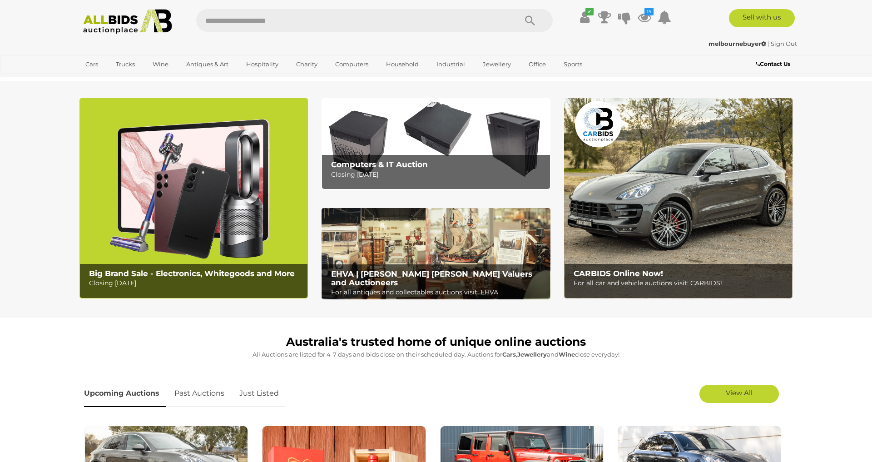
click at [449, 127] on img at bounding box center [436, 143] width 228 height 91
click at [186, 159] on img at bounding box center [193, 198] width 228 height 200
click at [413, 122] on img at bounding box center [436, 143] width 228 height 91
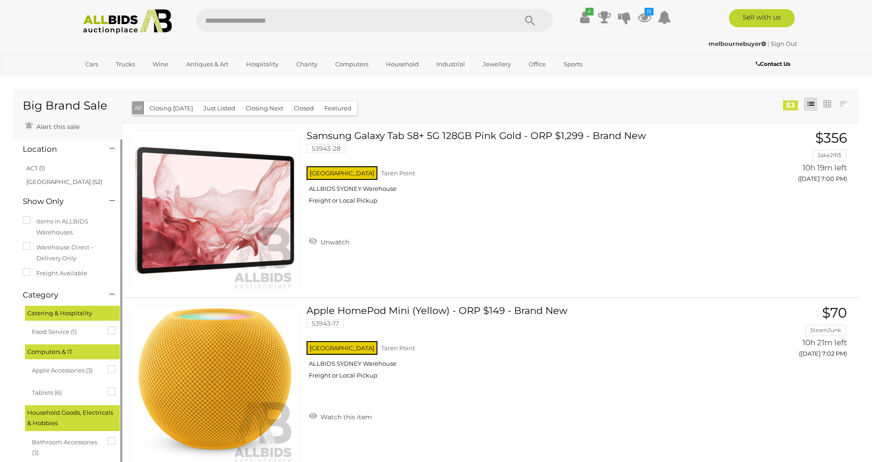
click at [70, 272] on label "Freight Available" at bounding box center [55, 273] width 64 height 10
click at [108, 327] on icon at bounding box center [108, 327] width 0 height 0
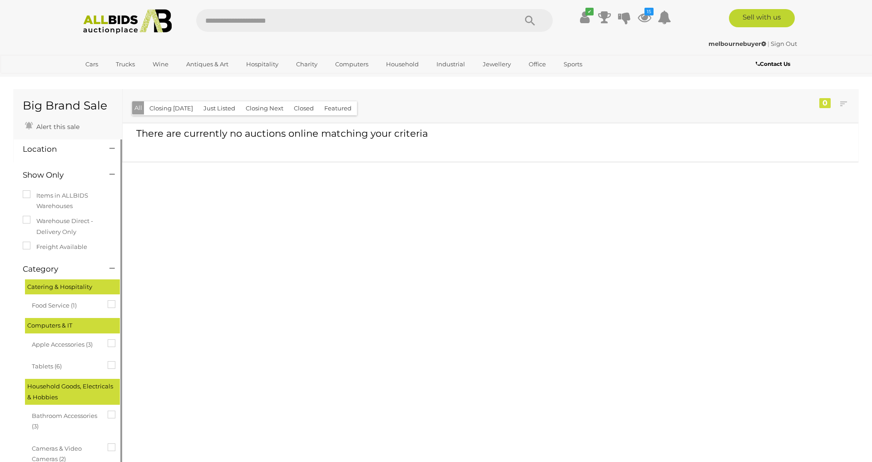
click at [113, 330] on div "Computers & IT" at bounding box center [72, 325] width 95 height 15
click at [108, 300] on icon at bounding box center [108, 300] width 0 height 0
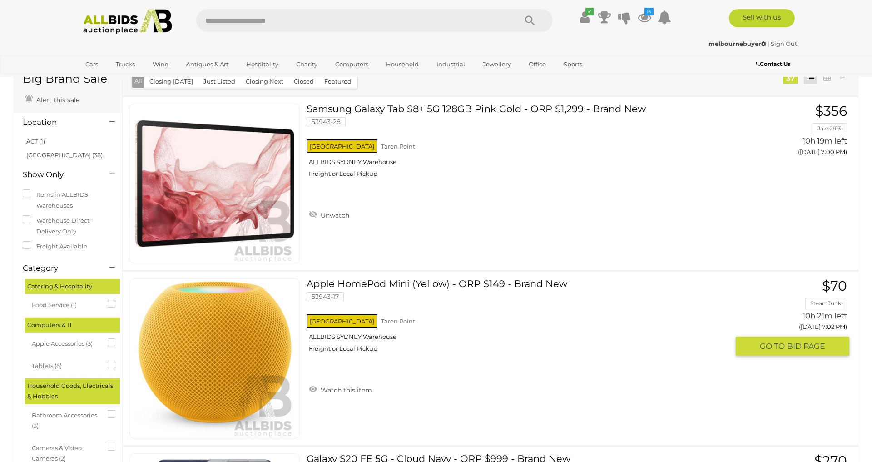
scroll to position [45, 0]
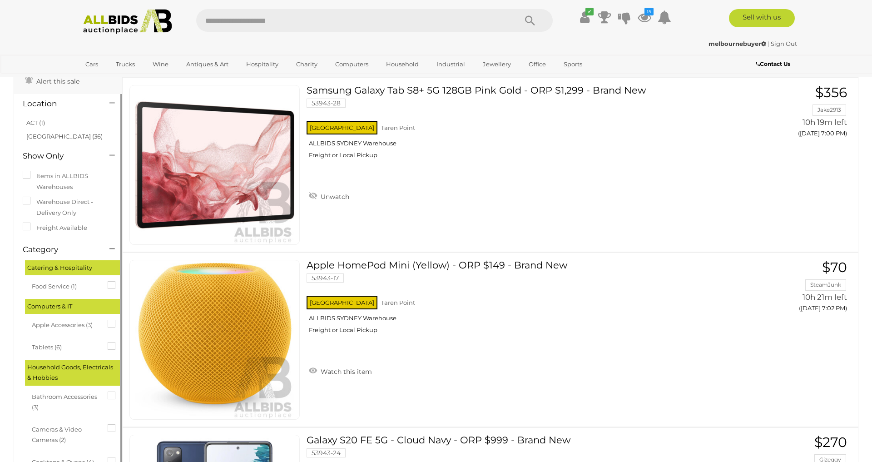
click at [107, 392] on div "Bathroom Accessories (3)" at bounding box center [75, 402] width 86 height 27
click at [108, 391] on icon at bounding box center [108, 391] width 0 height 0
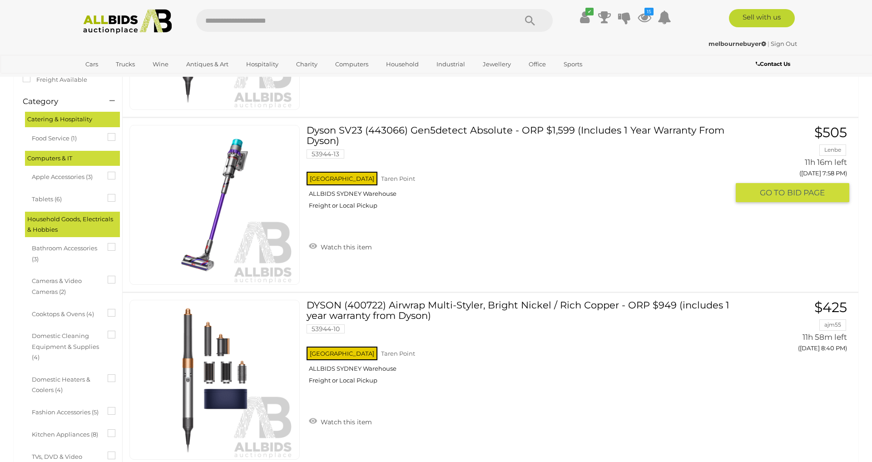
scroll to position [182, 0]
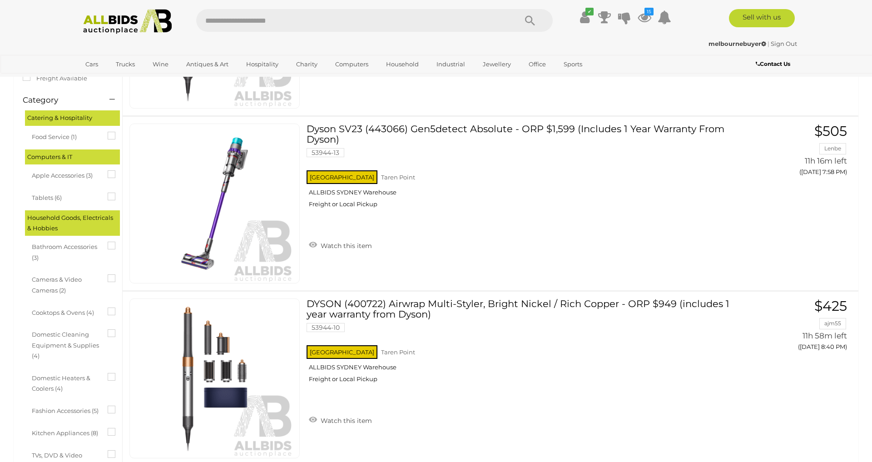
click at [114, 248] on div "Bathroom Accessories (3)" at bounding box center [75, 252] width 86 height 27
click at [108, 242] on icon at bounding box center [108, 242] width 0 height 0
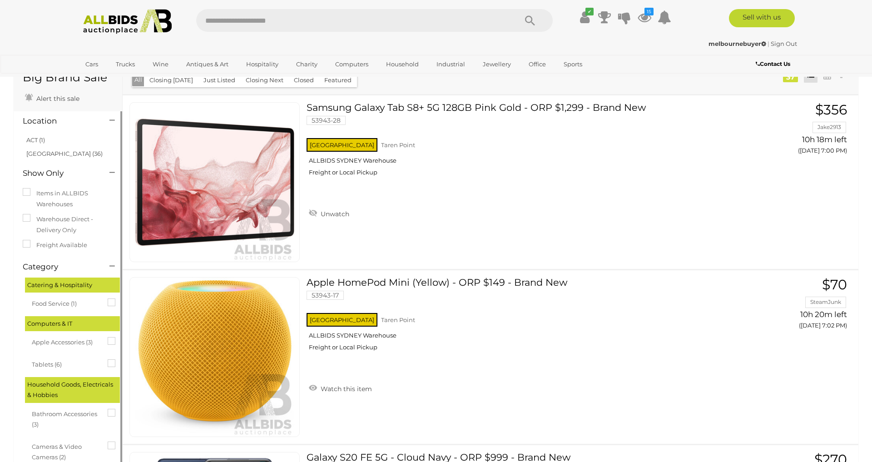
scroll to position [91, 0]
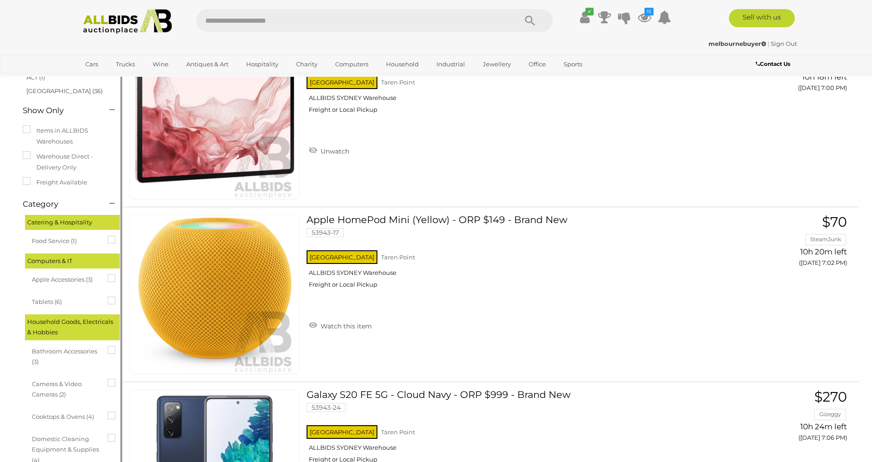
click at [108, 379] on icon at bounding box center [108, 379] width 0 height 0
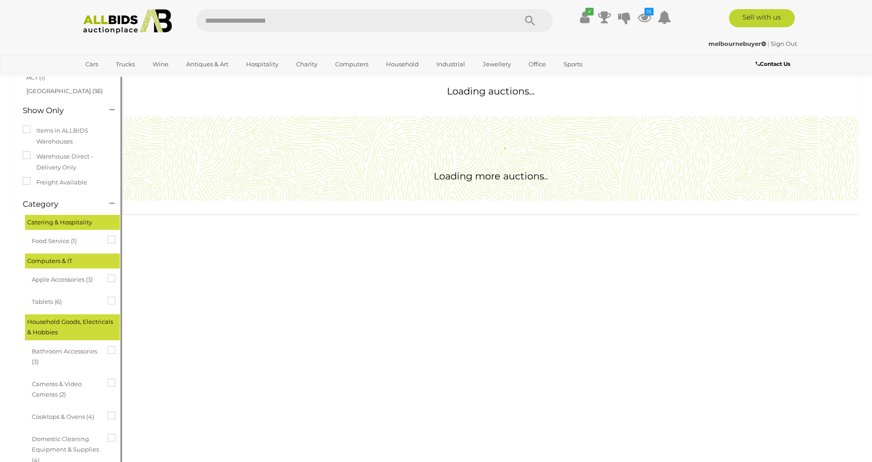
scroll to position [0, 0]
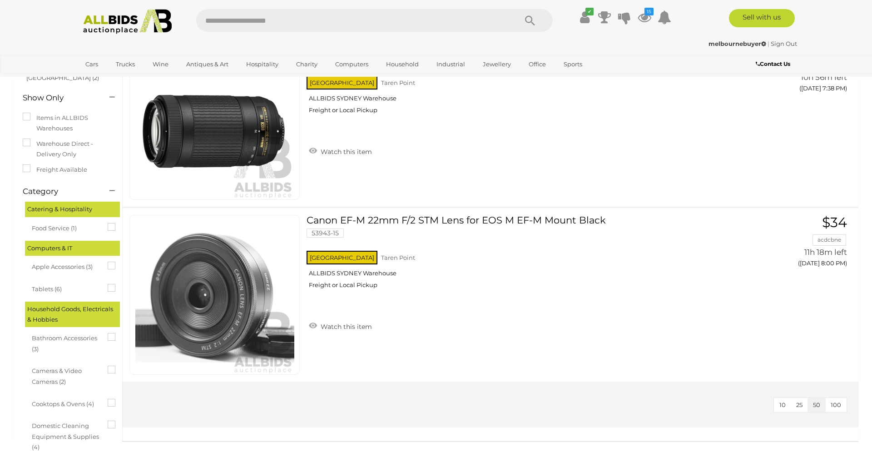
scroll to position [91, 0]
click at [108, 365] on icon at bounding box center [108, 365] width 0 height 0
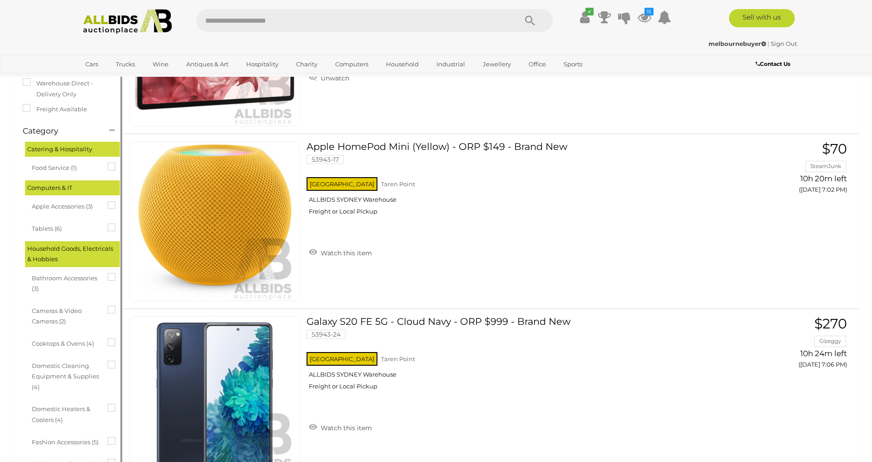
scroll to position [227, 0]
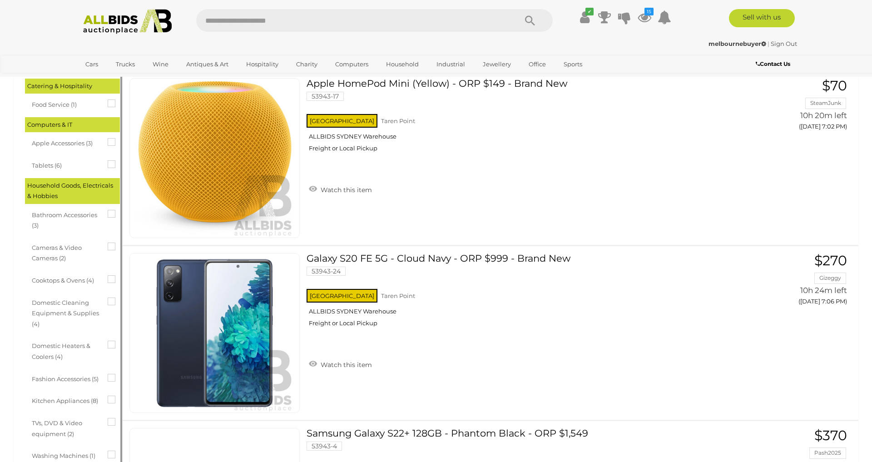
click at [108, 297] on icon at bounding box center [108, 297] width 0 height 0
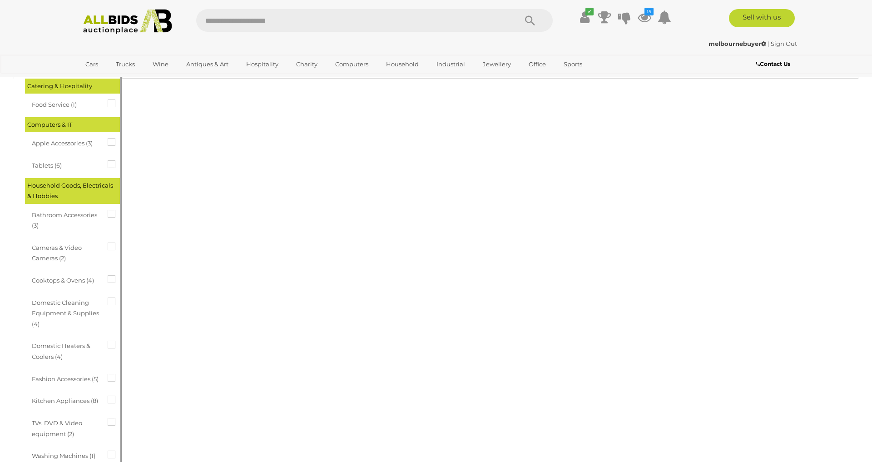
scroll to position [0, 0]
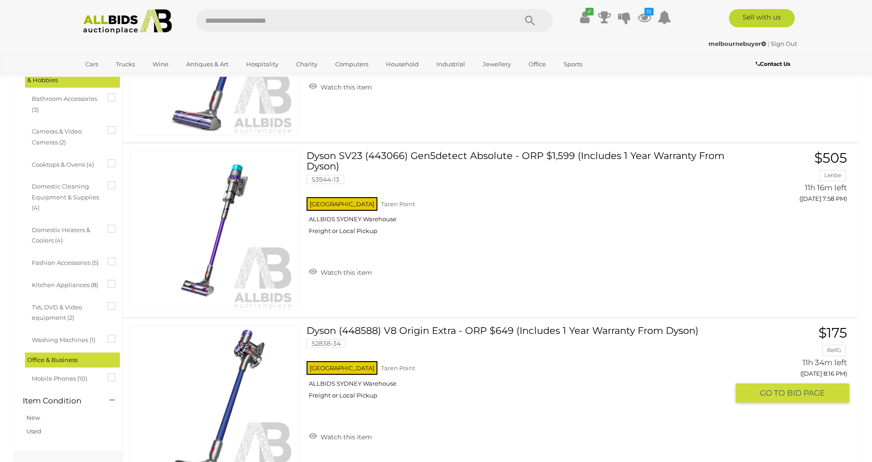
scroll to position [272, 0]
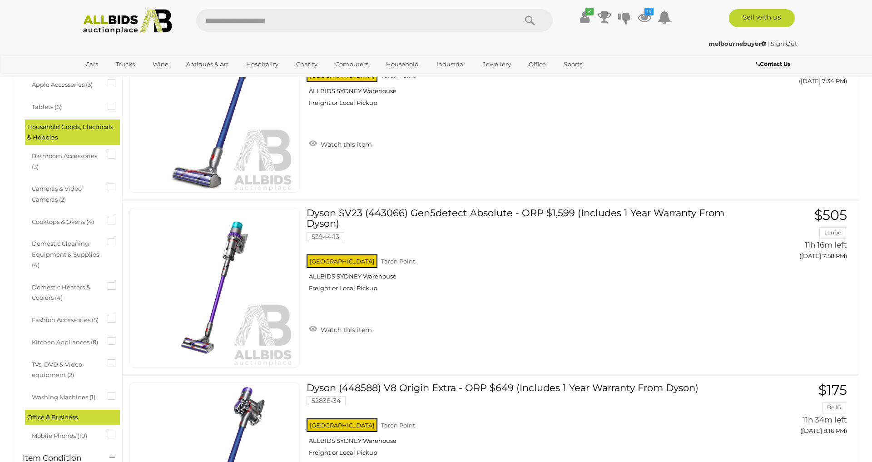
click at [108, 238] on icon at bounding box center [108, 238] width 0 height 0
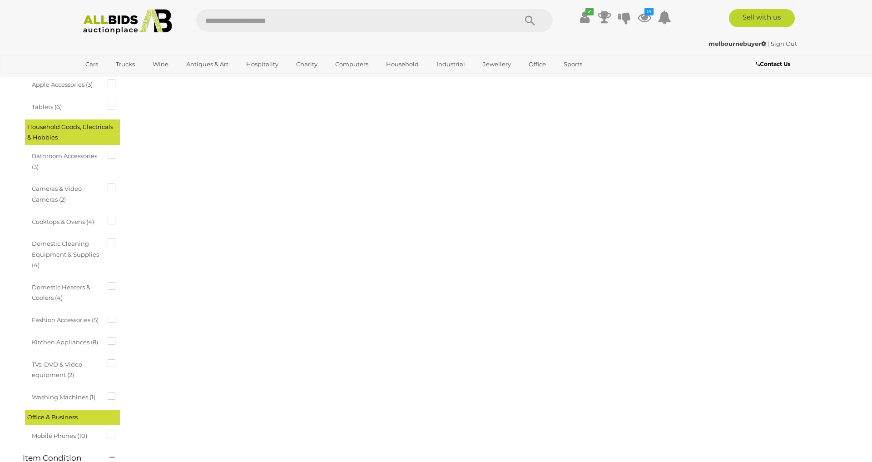
scroll to position [0, 0]
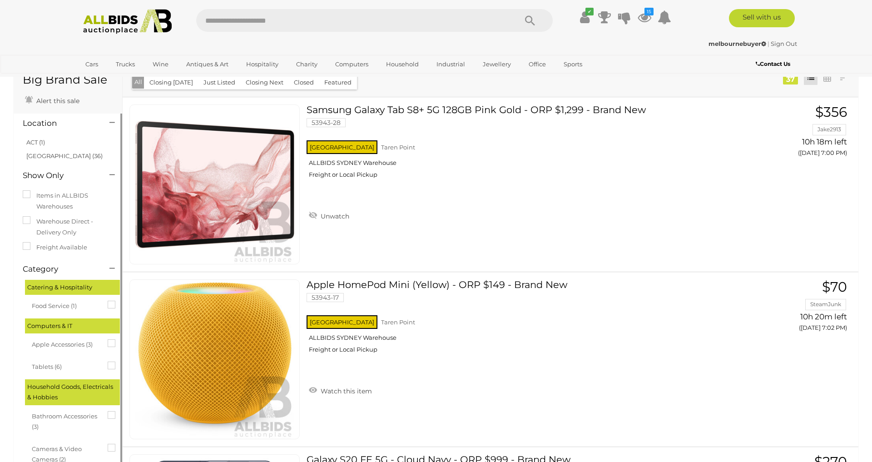
scroll to position [182, 0]
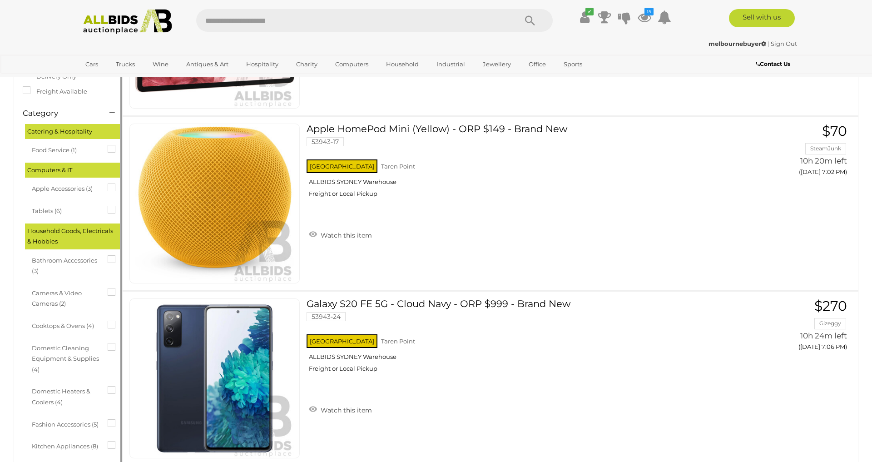
click at [108, 386] on icon at bounding box center [108, 386] width 0 height 0
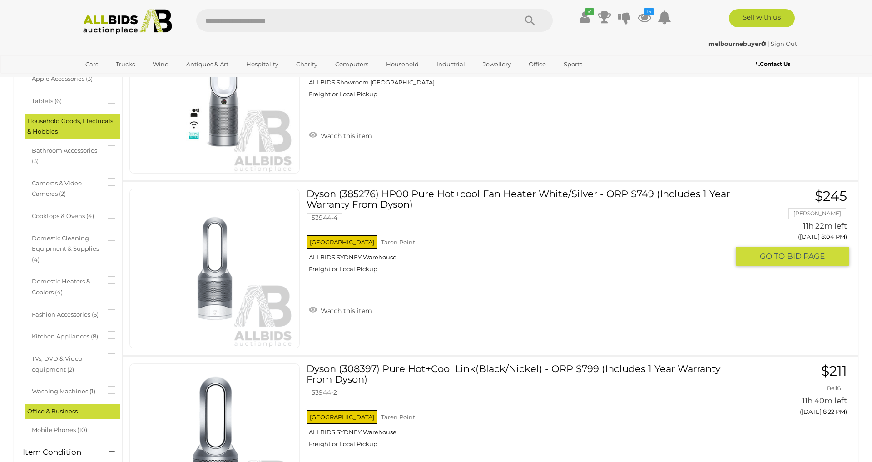
scroll to position [363, 0]
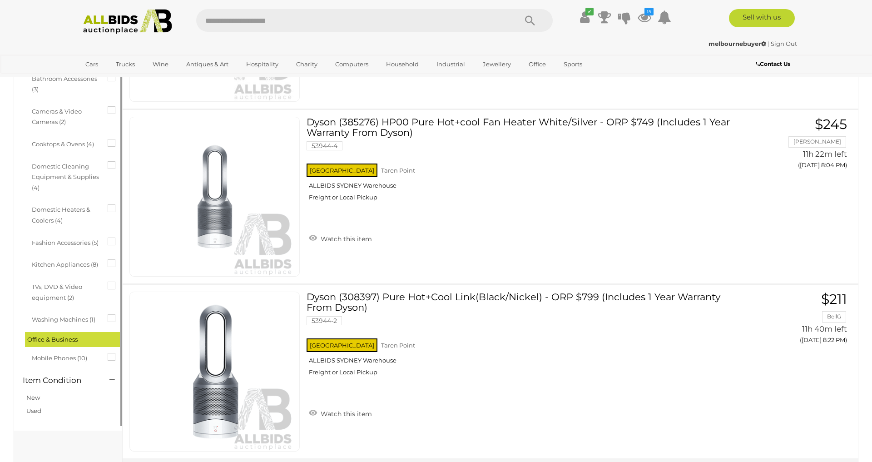
click at [108, 204] on icon at bounding box center [108, 204] width 0 height 0
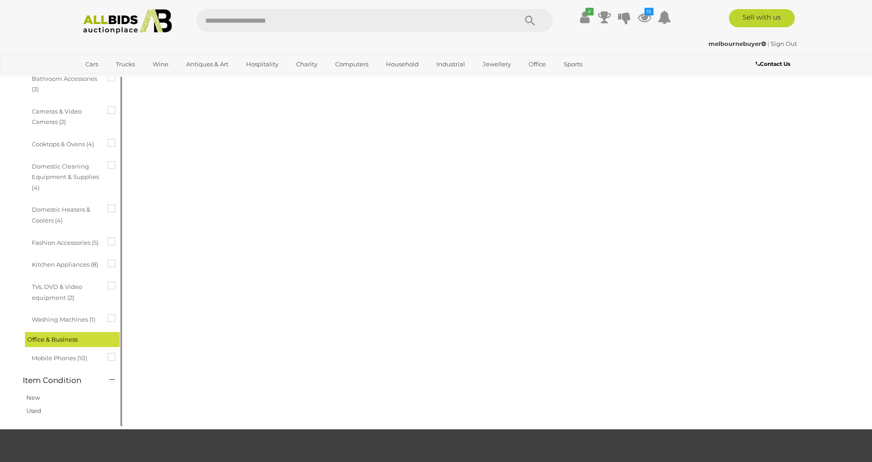
scroll to position [0, 0]
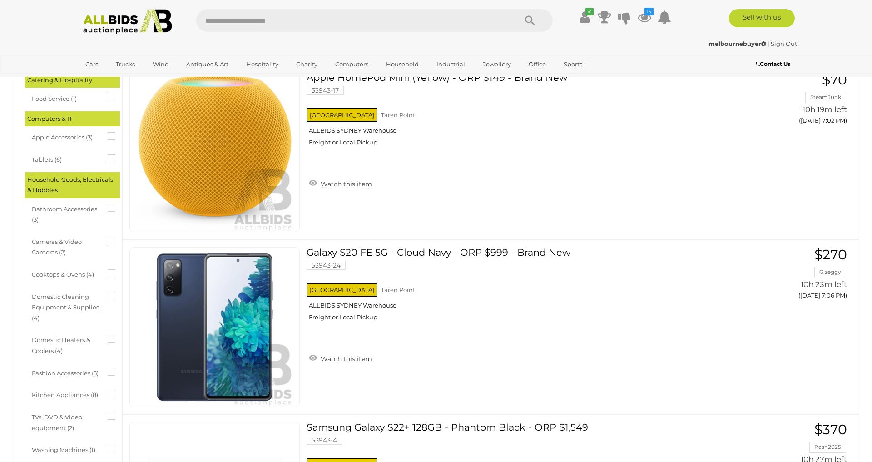
scroll to position [227, 0]
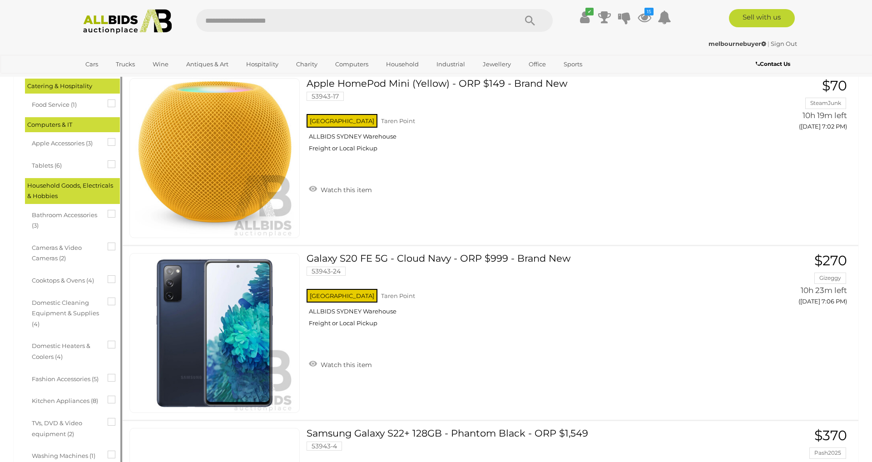
click at [108, 396] on icon at bounding box center [108, 396] width 0 height 0
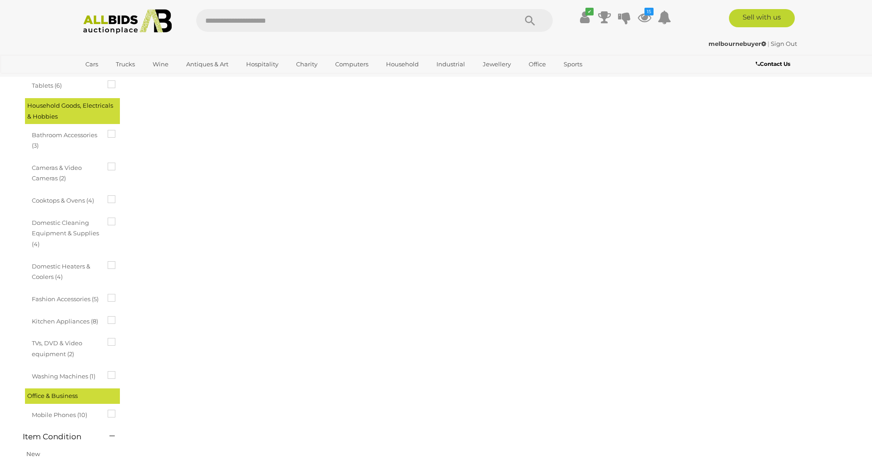
scroll to position [363, 0]
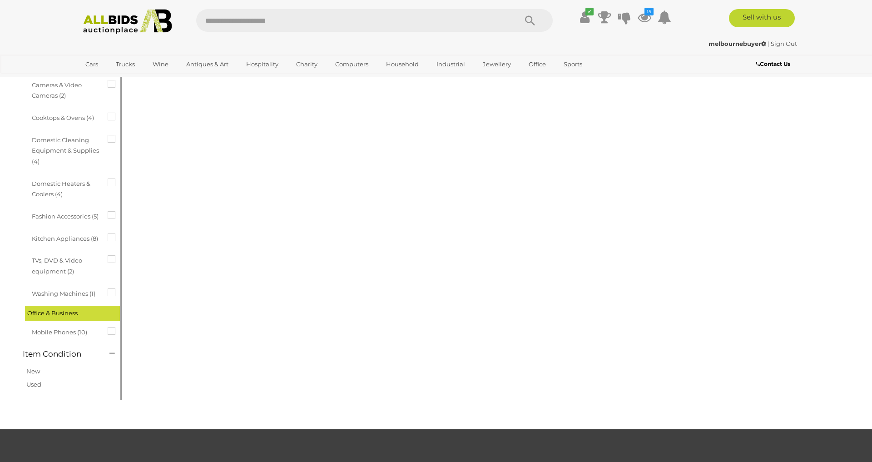
click at [108, 233] on icon at bounding box center [108, 233] width 0 height 0
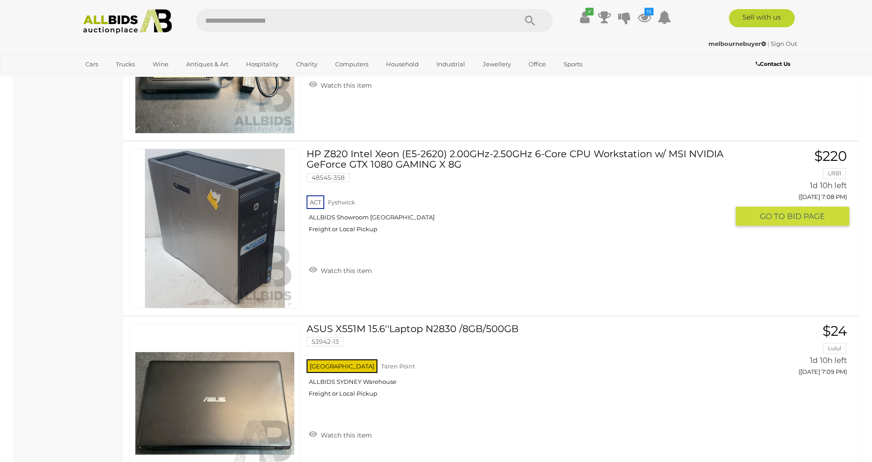
scroll to position [5313, 0]
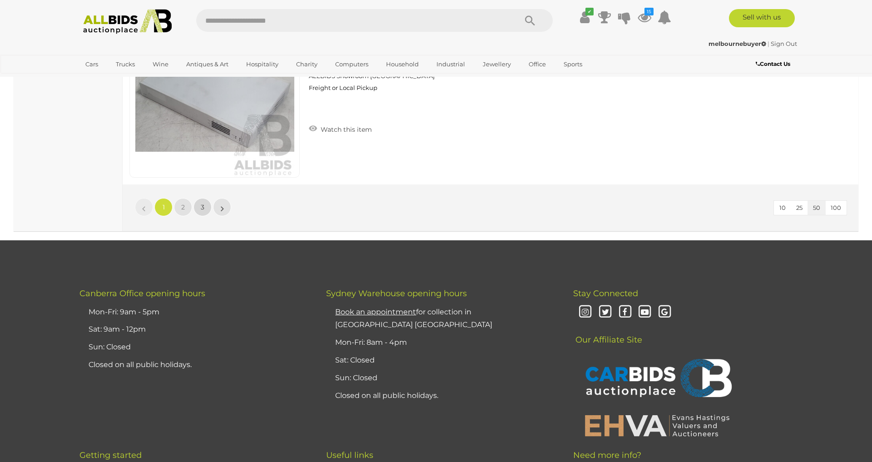
click at [203, 209] on span "3" at bounding box center [203, 207] width 4 height 8
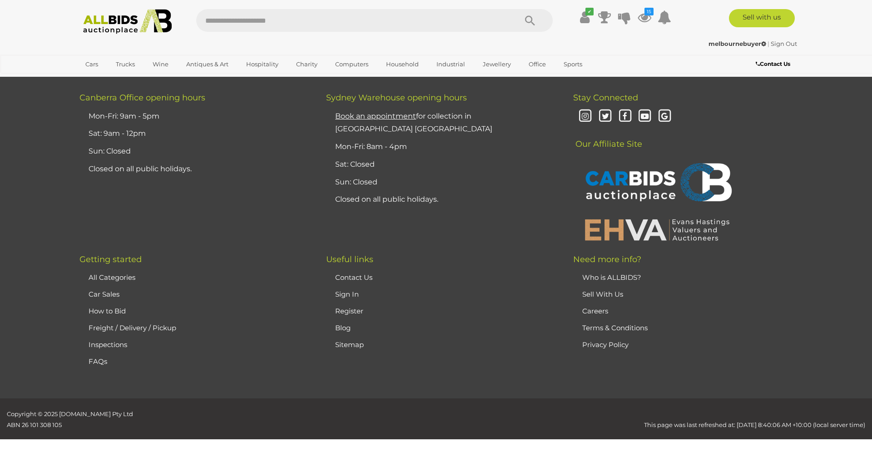
scroll to position [116, 0]
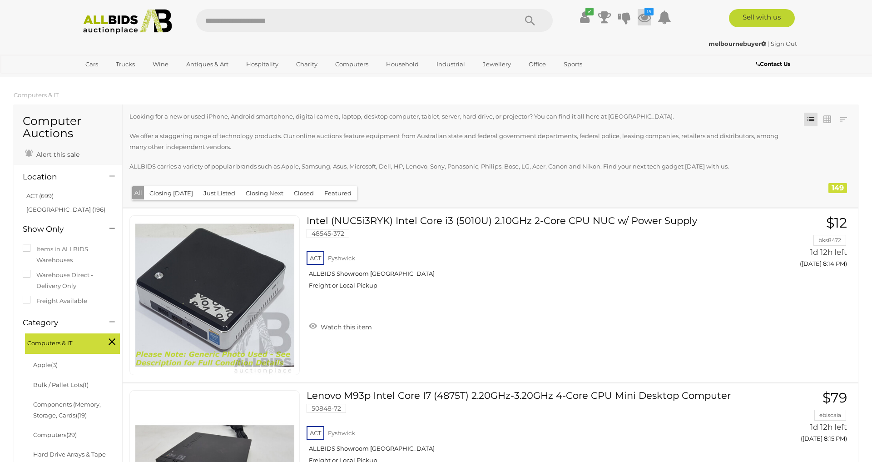
click at [640, 16] on icon at bounding box center [645, 17] width 14 height 16
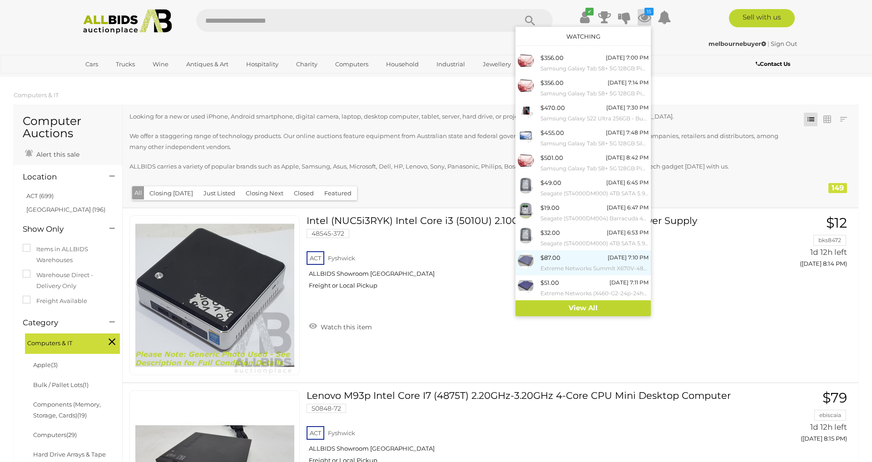
click at [564, 254] on div "$87.00 Tomorrow 7:10 PM Extreme Networks Summit X670V-48t 48-Port PoE+ Switch" at bounding box center [594, 262] width 108 height 20
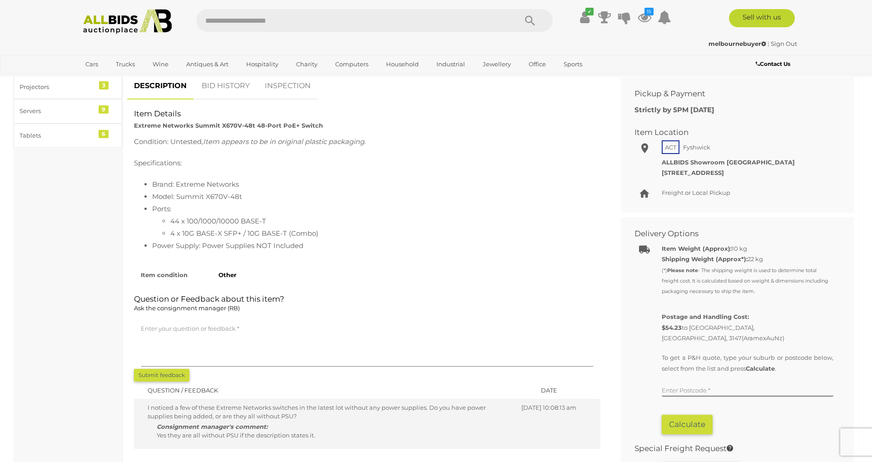
scroll to position [454, 0]
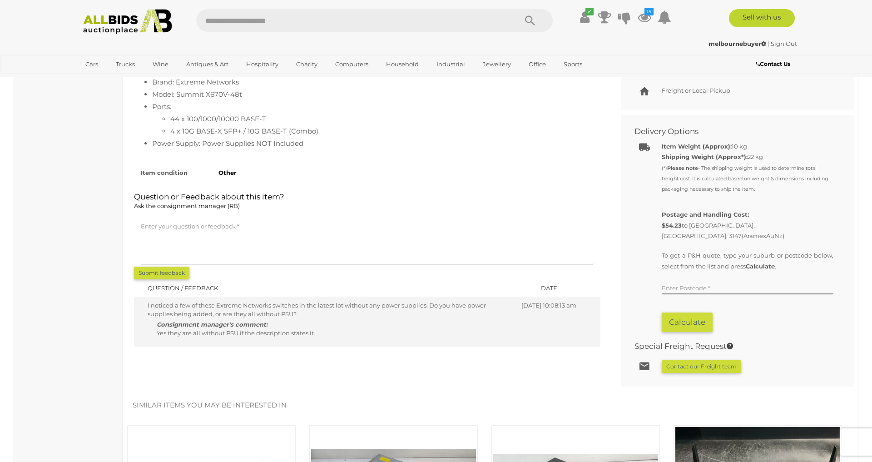
click at [282, 336] on span "Yes they are all without PSU if the description states it." at bounding box center [236, 332] width 158 height 7
click at [301, 148] on li "Power Supply: Power Supplies NOT Included" at bounding box center [376, 143] width 448 height 12
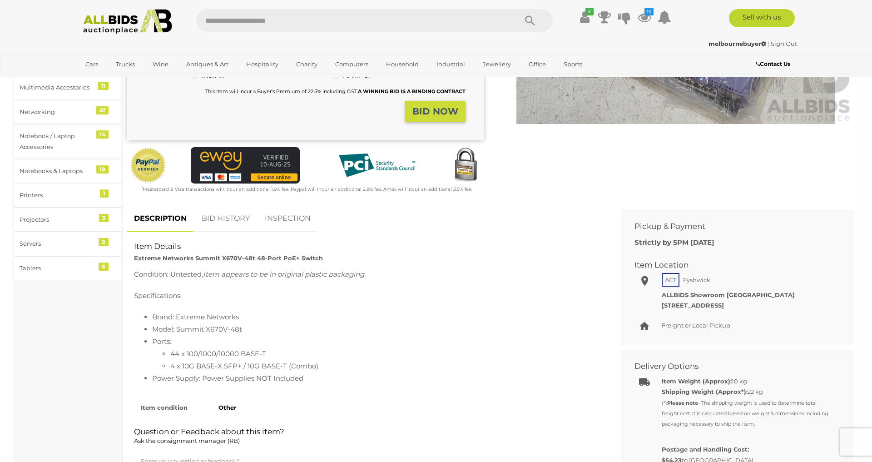
scroll to position [0, 0]
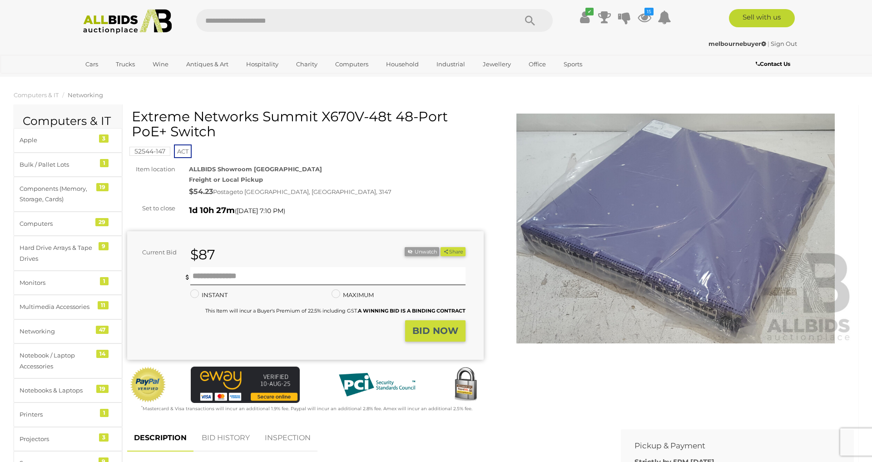
click at [247, 29] on input "text" at bounding box center [352, 20] width 312 height 23
type input "***"
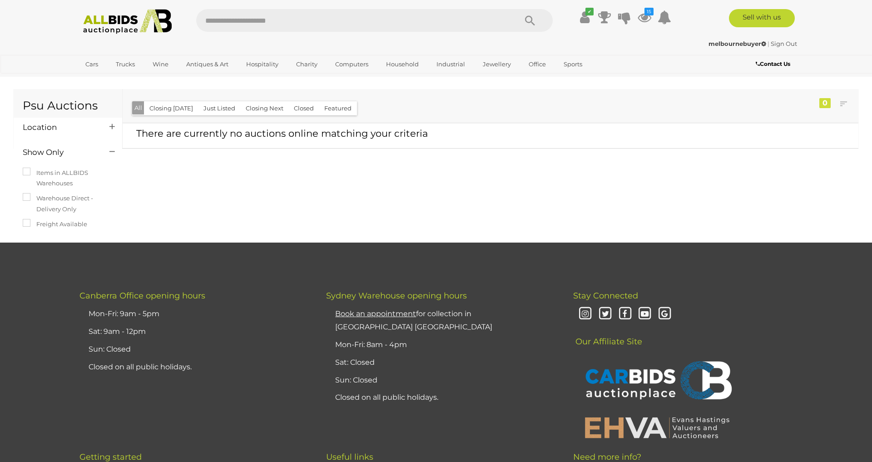
click at [254, 20] on input "text" at bounding box center [352, 20] width 312 height 23
type input "**********"
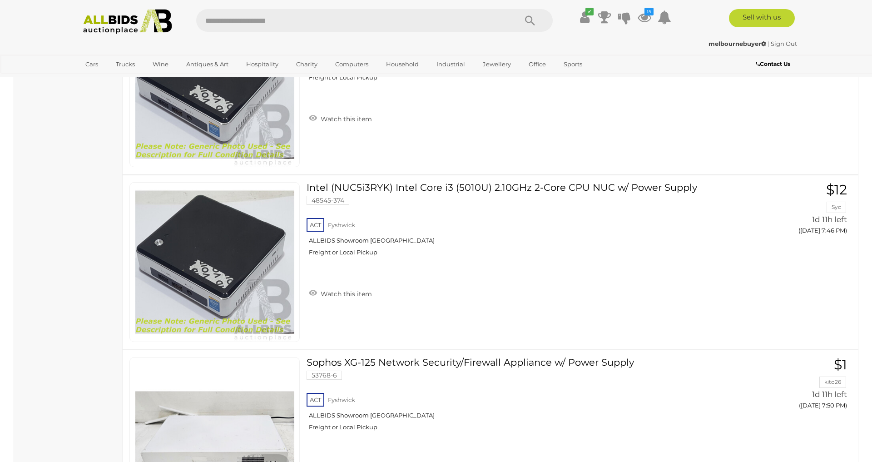
scroll to position [1691, 0]
